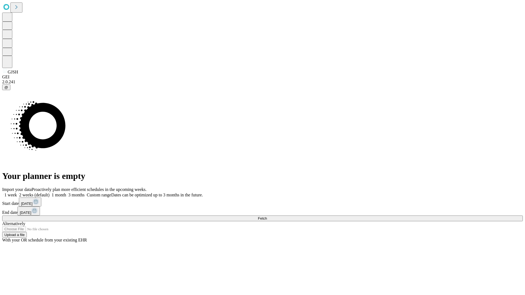
click at [267, 217] on span "Fetch" at bounding box center [262, 219] width 9 height 4
